Goal: Task Accomplishment & Management: Use online tool/utility

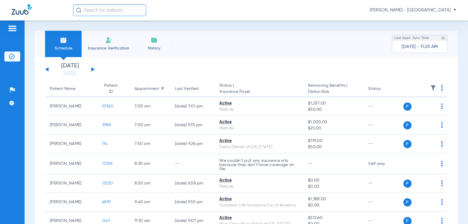
click at [92, 68] on button at bounding box center [93, 69] width 4 height 4
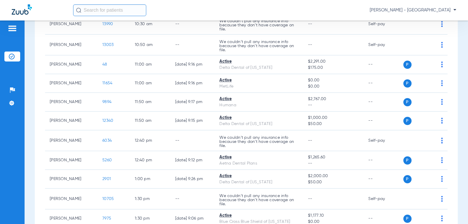
scroll to position [90, 0]
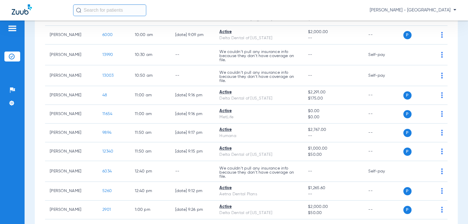
click at [106, 12] on input "text" at bounding box center [109, 10] width 73 height 12
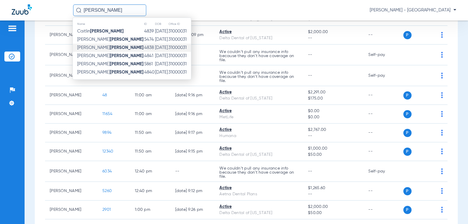
type input "conroy"
click at [110, 48] on strong "Conroy" at bounding box center [127, 47] width 34 height 4
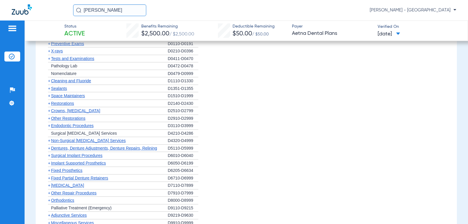
scroll to position [383, 0]
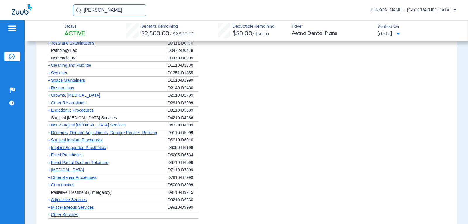
click at [68, 179] on span "Other Repair Procedures" at bounding box center [74, 177] width 46 height 5
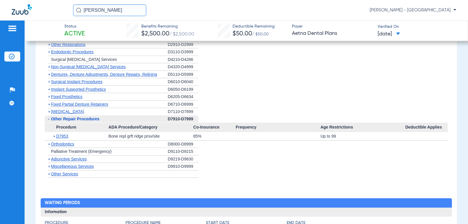
scroll to position [441, 0]
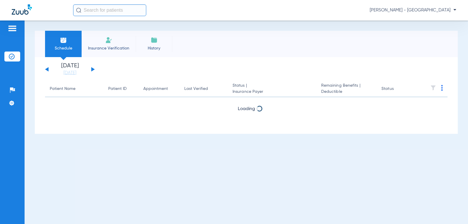
click at [91, 68] on button at bounding box center [93, 69] width 4 height 4
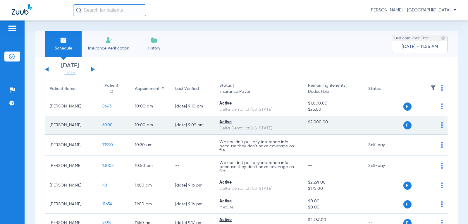
click at [102, 125] on span "6000" at bounding box center [107, 125] width 10 height 4
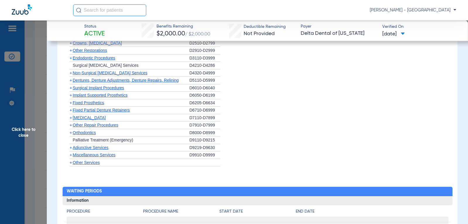
scroll to position [279, 0]
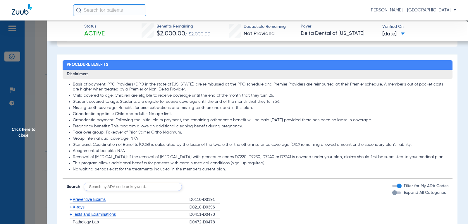
click at [196, 136] on li "Group internal dual coverage: N/A" at bounding box center [261, 138] width 376 height 5
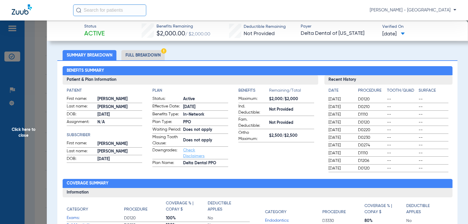
scroll to position [502, 0]
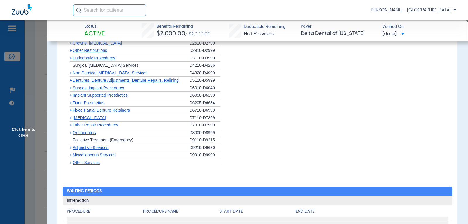
click at [93, 133] on span "Orthodontics" at bounding box center [84, 132] width 23 height 5
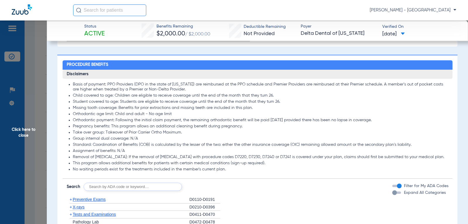
scroll to position [34, 0]
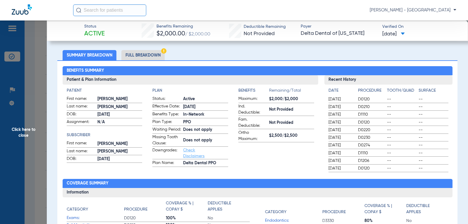
click at [23, 130] on span "Click here to close" at bounding box center [23, 132] width 47 height 224
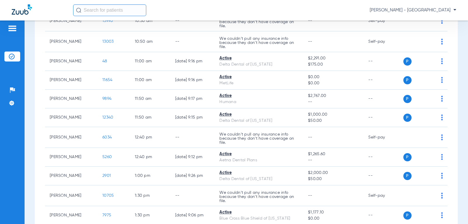
scroll to position [117, 0]
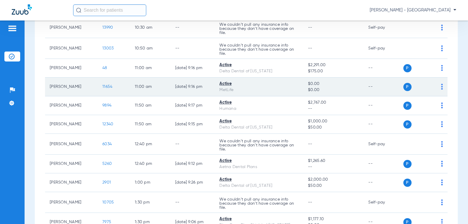
click at [104, 86] on span "11654" at bounding box center [107, 87] width 10 height 4
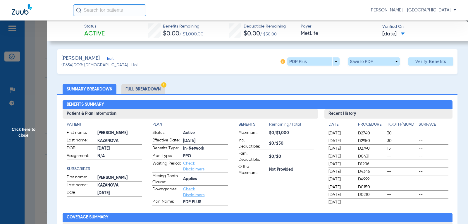
scroll to position [662, 0]
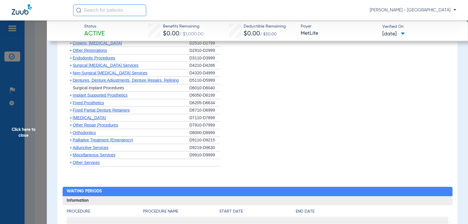
click at [86, 135] on div "+ Orthodontics" at bounding box center [128, 133] width 123 height 8
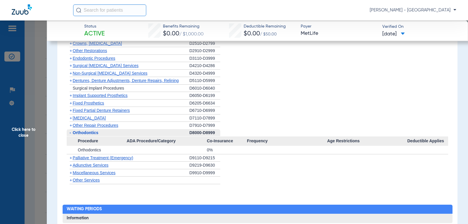
click at [86, 134] on span "Orthodontics" at bounding box center [86, 132] width 26 height 5
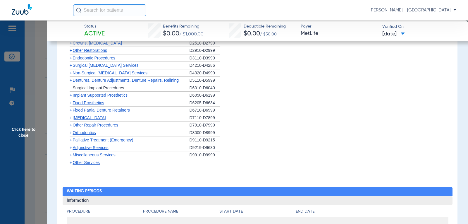
click at [86, 134] on span "Orthodontics" at bounding box center [84, 132] width 23 height 5
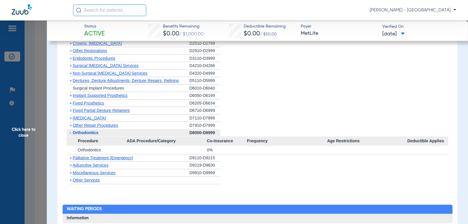
scroll to position [423, 0]
